Goal: Information Seeking & Learning: Understand process/instructions

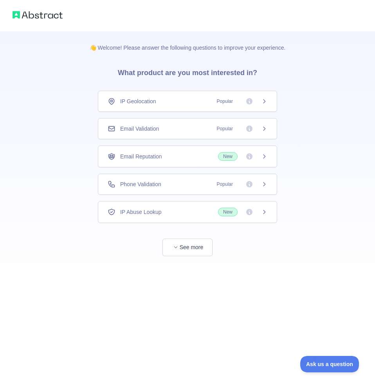
click at [265, 103] on icon at bounding box center [264, 101] width 6 height 6
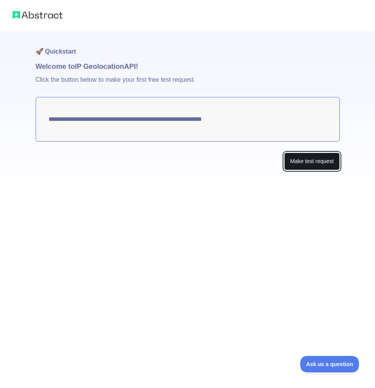
click at [309, 163] on button "Make test request" at bounding box center [311, 162] width 55 height 18
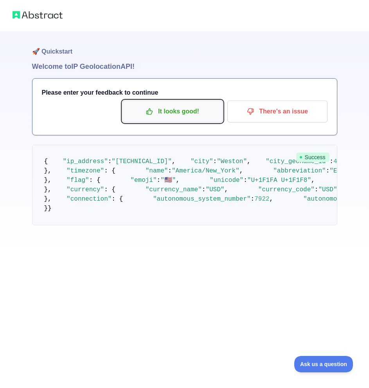
click at [146, 107] on p "It looks good!" at bounding box center [172, 111] width 89 height 13
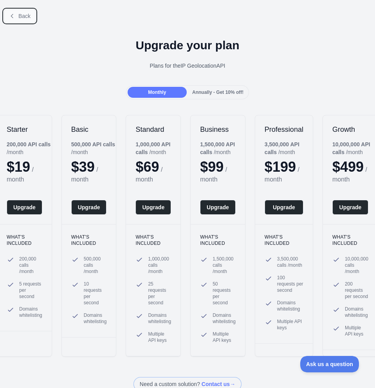
click at [22, 10] on button "Back" at bounding box center [20, 15] width 32 height 13
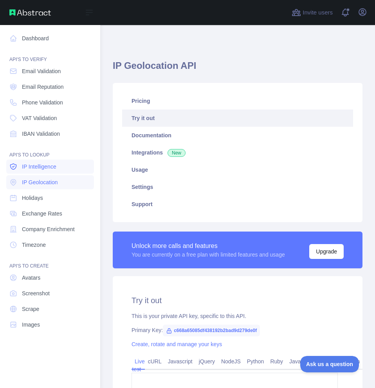
click at [37, 163] on span "IP Intelligence" at bounding box center [39, 167] width 34 height 8
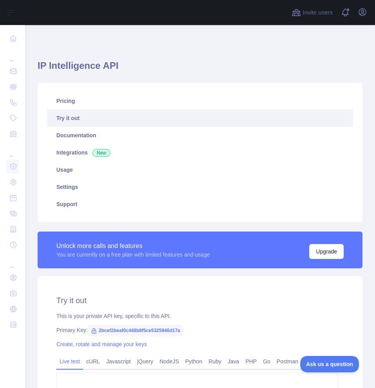
click at [81, 114] on link "Try it out" at bounding box center [200, 118] width 306 height 17
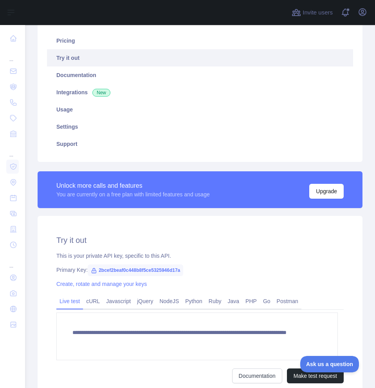
scroll to position [132, 0]
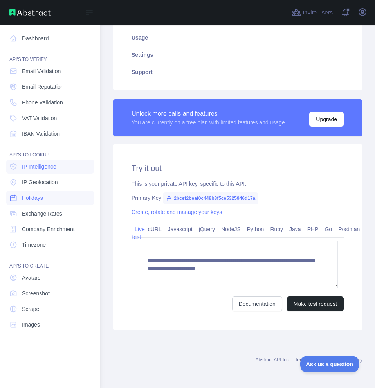
click at [48, 201] on link "Holidays" at bounding box center [50, 198] width 88 height 14
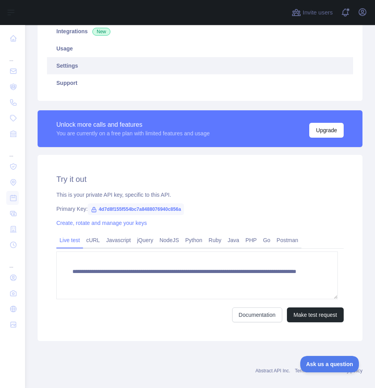
scroll to position [132, 0]
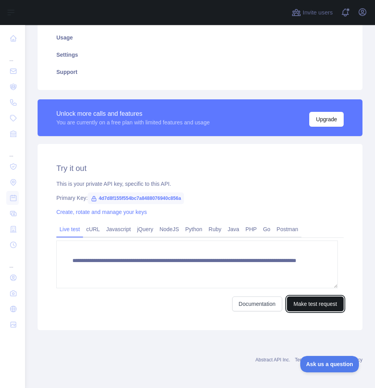
click at [321, 311] on button "Make test request" at bounding box center [315, 304] width 57 height 15
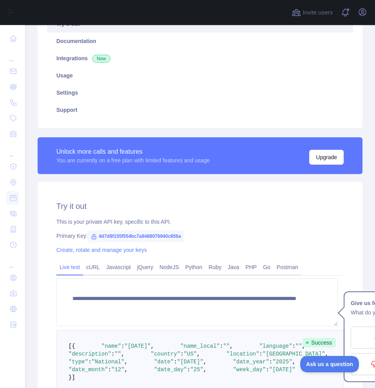
scroll to position [0, 0]
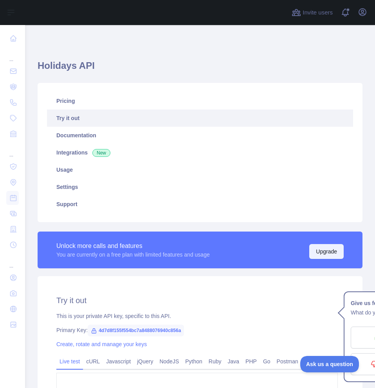
click at [313, 256] on button "Upgrade" at bounding box center [326, 251] width 34 height 15
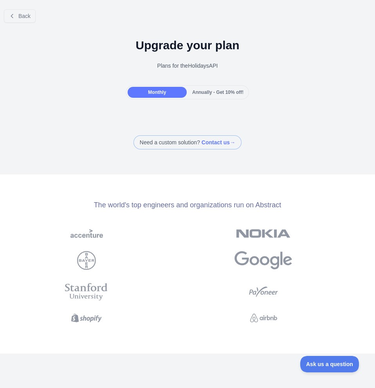
click at [211, 94] on span "Annually - Get 10% off!" at bounding box center [217, 92] width 51 height 5
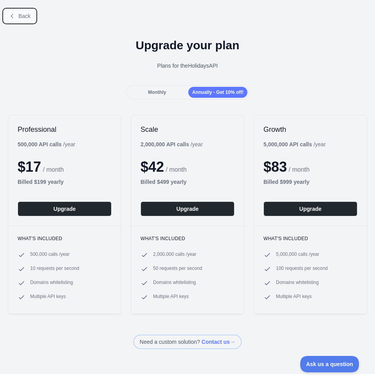
click at [18, 19] on span "Back" at bounding box center [24, 16] width 12 height 6
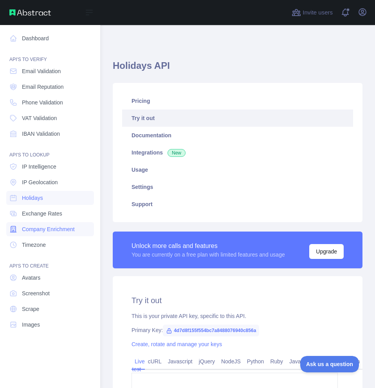
click at [43, 231] on span "Company Enrichment" at bounding box center [48, 230] width 53 height 8
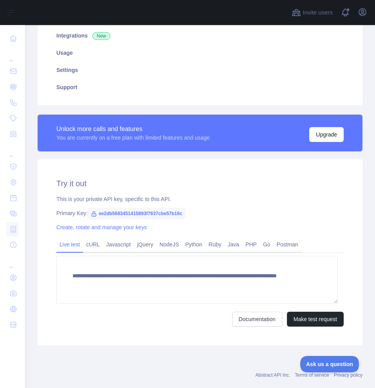
scroll to position [128, 0]
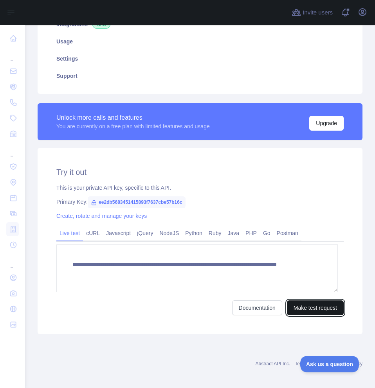
click at [311, 309] on button "Make test request" at bounding box center [315, 308] width 57 height 15
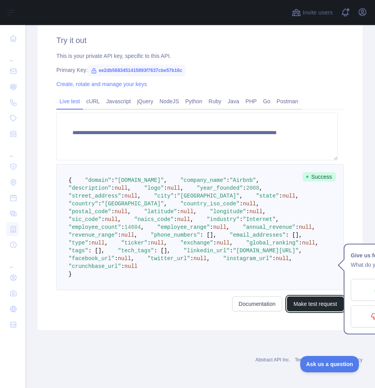
scroll to position [371, 0]
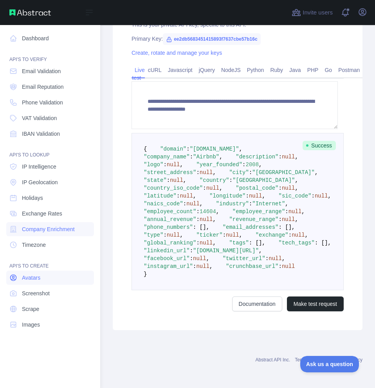
click at [28, 282] on link "Avatars" at bounding box center [50, 278] width 88 height 14
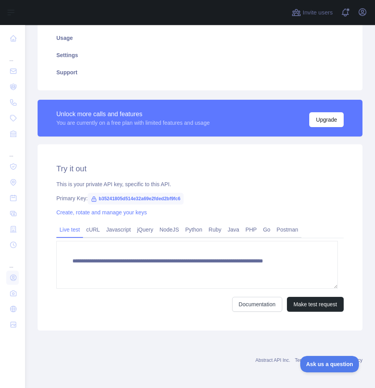
scroll to position [132, 0]
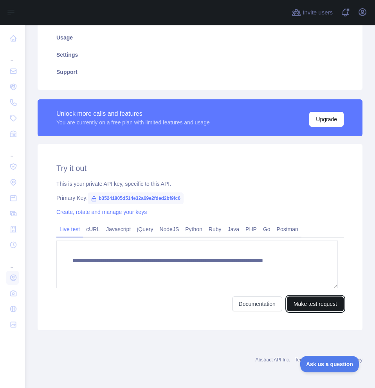
click at [305, 305] on button "Make test request" at bounding box center [315, 304] width 57 height 15
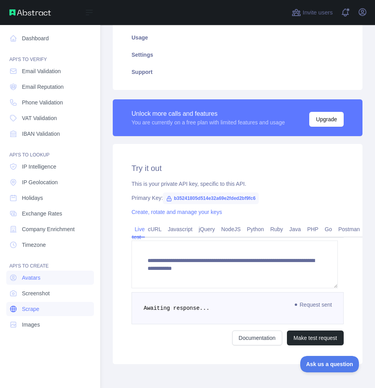
click at [31, 308] on span "Scrape" at bounding box center [30, 309] width 17 height 8
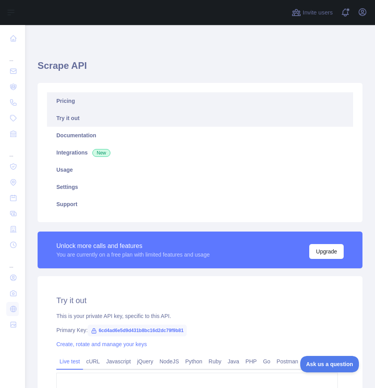
click at [89, 106] on link "Pricing" at bounding box center [200, 100] width 306 height 17
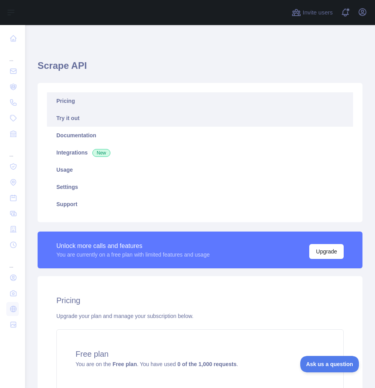
click at [87, 123] on link "Try it out" at bounding box center [200, 118] width 306 height 17
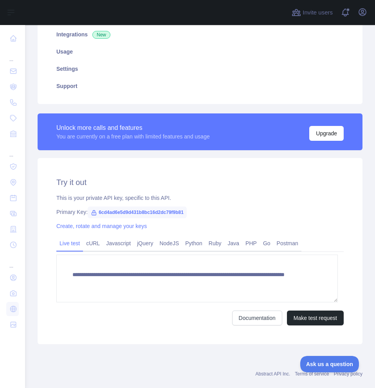
scroll to position [132, 0]
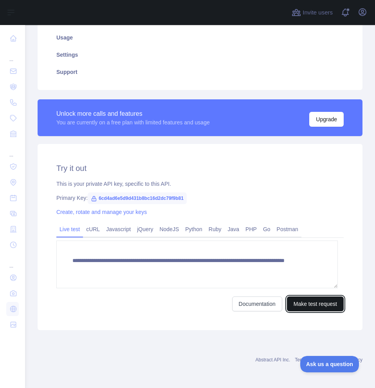
click at [294, 306] on button "Make test request" at bounding box center [315, 304] width 57 height 15
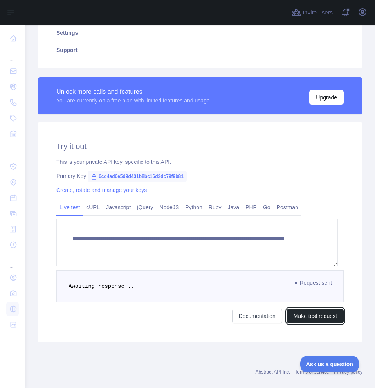
scroll to position [166, 0]
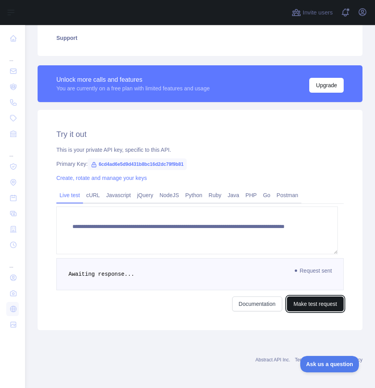
click at [301, 307] on button "Make test request" at bounding box center [315, 304] width 57 height 15
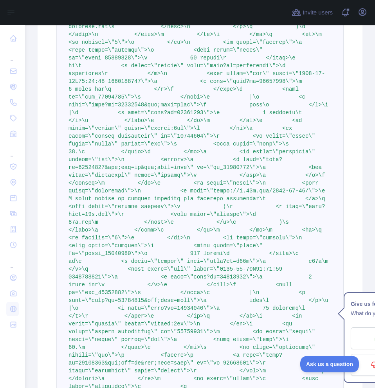
scroll to position [2311, 0]
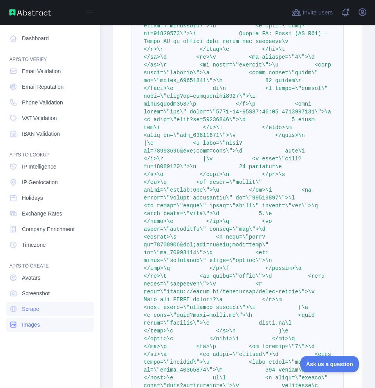
click at [51, 325] on link "Images" at bounding box center [50, 325] width 88 height 14
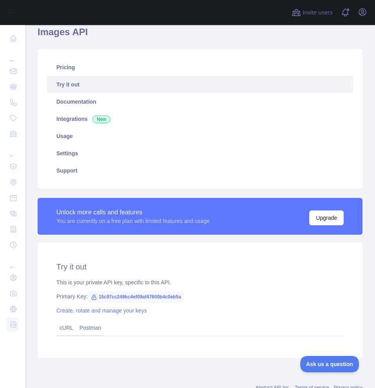
scroll to position [61, 0]
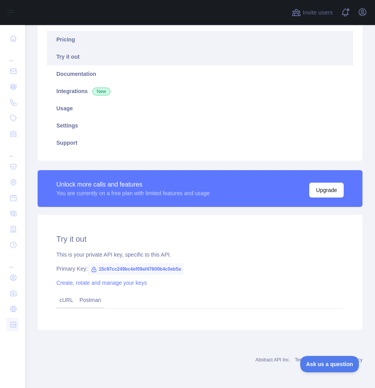
click at [79, 42] on link "Pricing" at bounding box center [200, 39] width 306 height 17
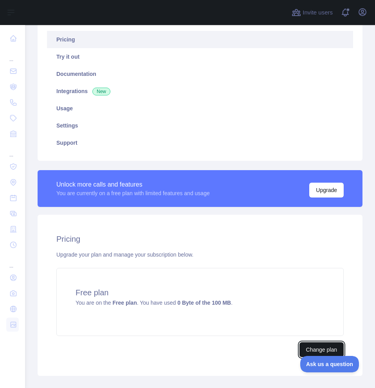
click at [305, 351] on button "Change plan" at bounding box center [322, 350] width 44 height 15
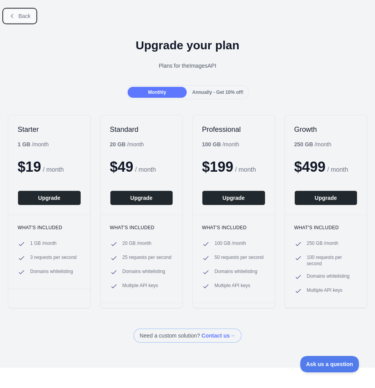
click at [14, 20] on button "Back" at bounding box center [20, 15] width 32 height 13
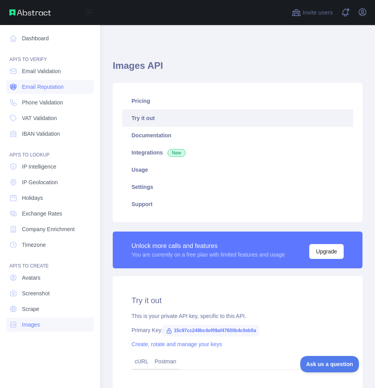
click at [59, 88] on span "Email Reputation" at bounding box center [43, 87] width 42 height 8
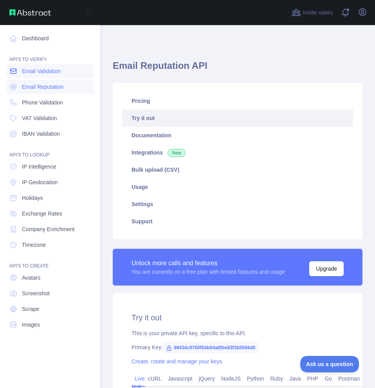
click at [56, 73] on span "Email Validation" at bounding box center [41, 71] width 39 height 8
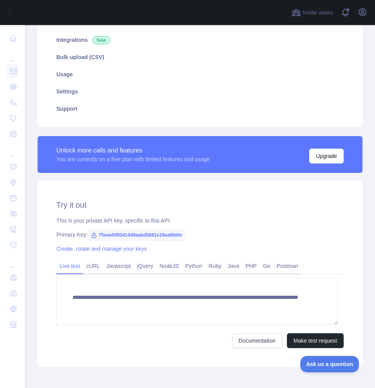
scroll to position [150, 0]
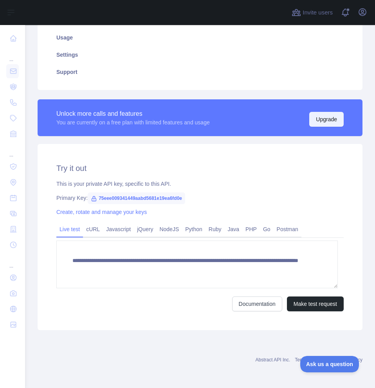
click at [317, 121] on button "Upgrade" at bounding box center [326, 119] width 34 height 15
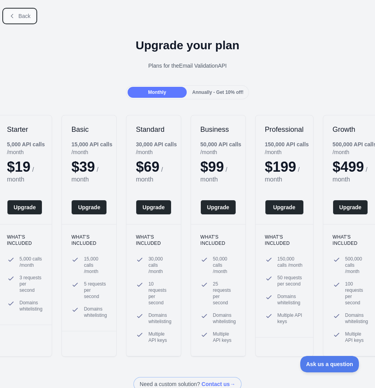
click at [14, 16] on icon at bounding box center [12, 16] width 6 height 6
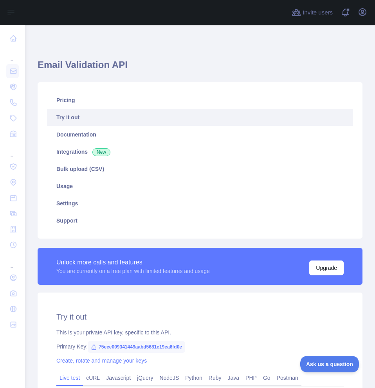
type textarea "**********"
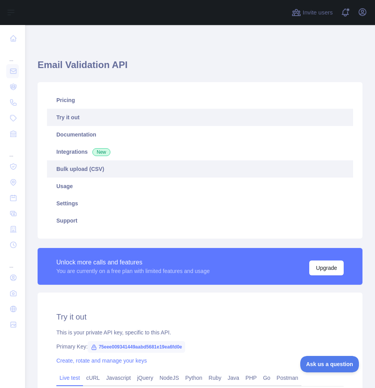
click at [76, 161] on link "Bulk upload (CSV)" at bounding box center [200, 169] width 306 height 17
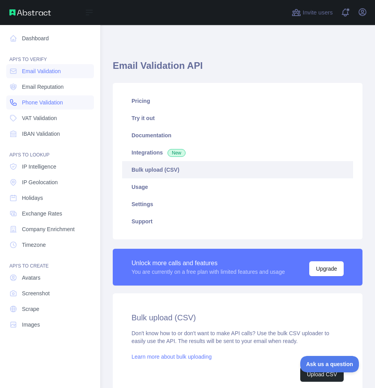
click at [32, 105] on span "Phone Validation" at bounding box center [42, 103] width 41 height 8
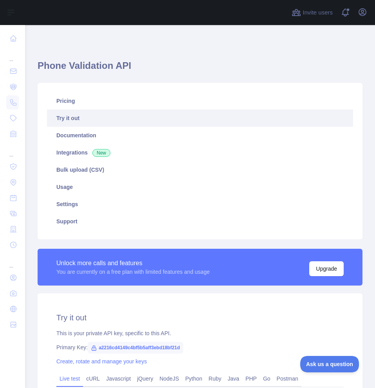
scroll to position [150, 0]
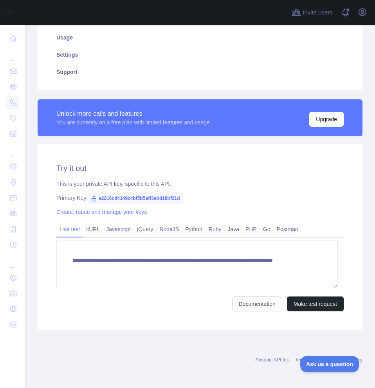
click at [142, 201] on span "a2216cd4149c4bf5b5aff3ebd18bf21d" at bounding box center [135, 199] width 95 height 12
click at [93, 201] on icon at bounding box center [94, 199] width 6 height 6
click at [96, 210] on link "Create, rotate and manage your keys" at bounding box center [101, 212] width 90 height 6
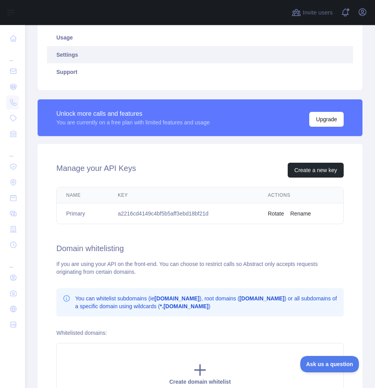
click at [188, 215] on td "a2216cd4149c4bf5b5aff3ebd18bf21d" at bounding box center [183, 214] width 150 height 21
copy td "a2216cd4149c4bf5b5aff3ebd18bf21d"
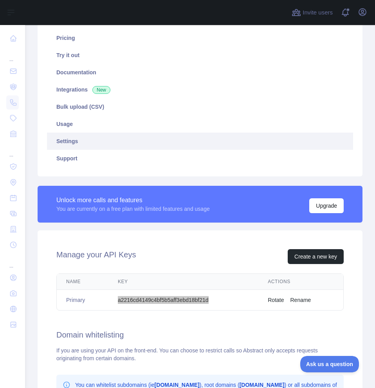
scroll to position [60, 0]
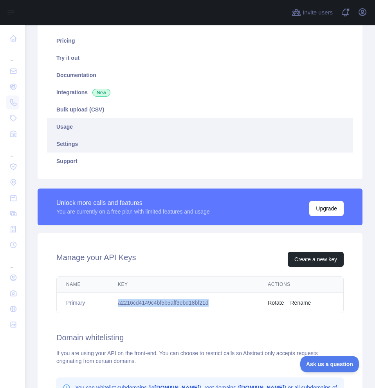
click at [128, 129] on link "Usage" at bounding box center [200, 126] width 306 height 17
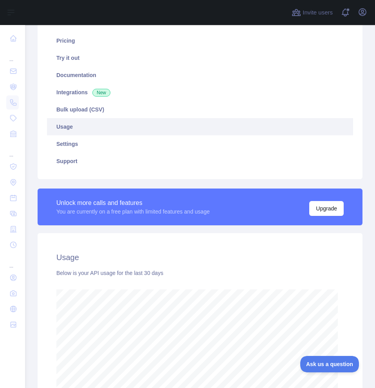
scroll to position [363, 344]
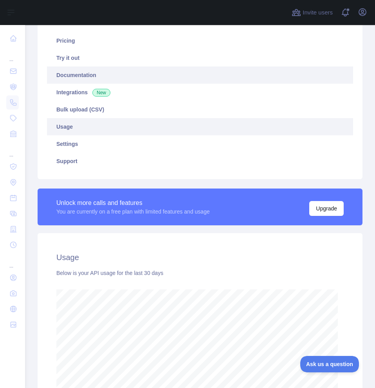
click at [145, 76] on link "Documentation" at bounding box center [200, 75] width 306 height 17
click at [173, 81] on link "Documentation" at bounding box center [200, 75] width 306 height 17
